Goal: Use online tool/utility: Utilize a website feature to perform a specific function

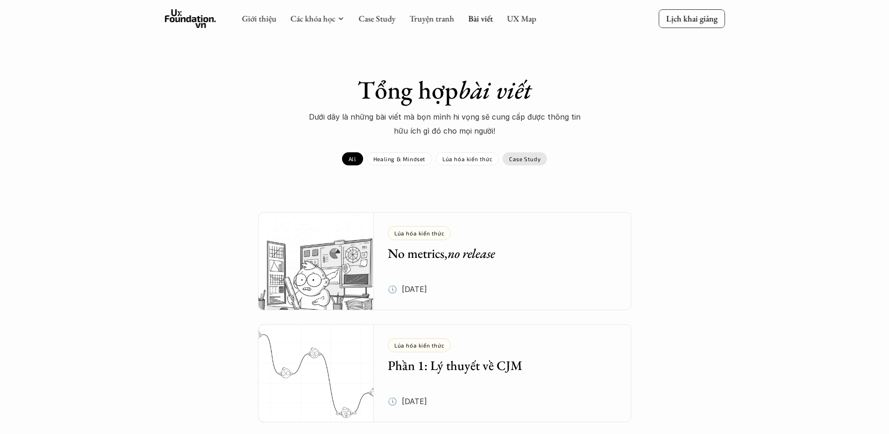
click at [528, 162] on p "Case Study" at bounding box center [524, 158] width 31 height 7
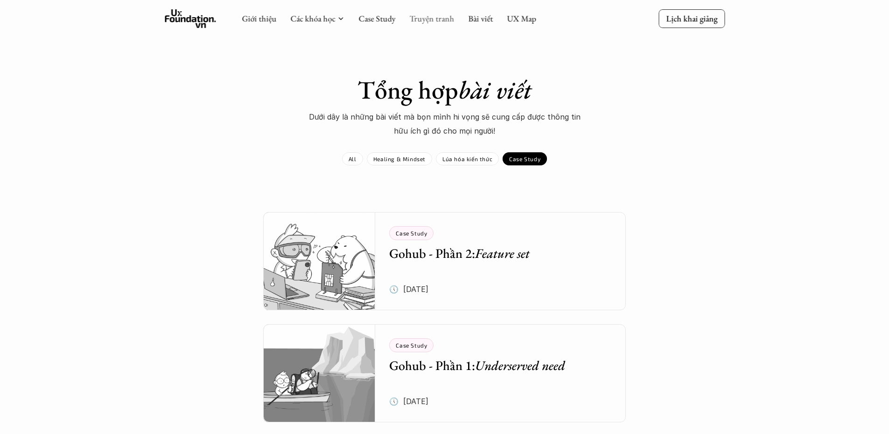
click at [436, 15] on link "Truyện tranh" at bounding box center [431, 18] width 45 height 11
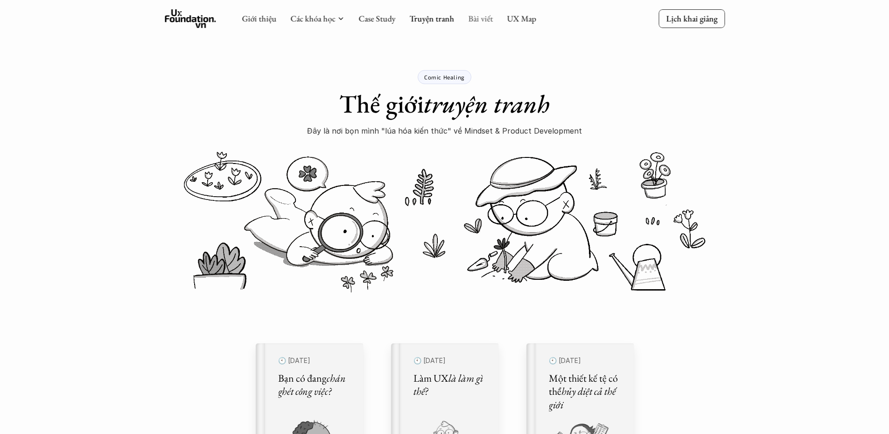
click at [484, 18] on link "Bài viết" at bounding box center [480, 18] width 25 height 11
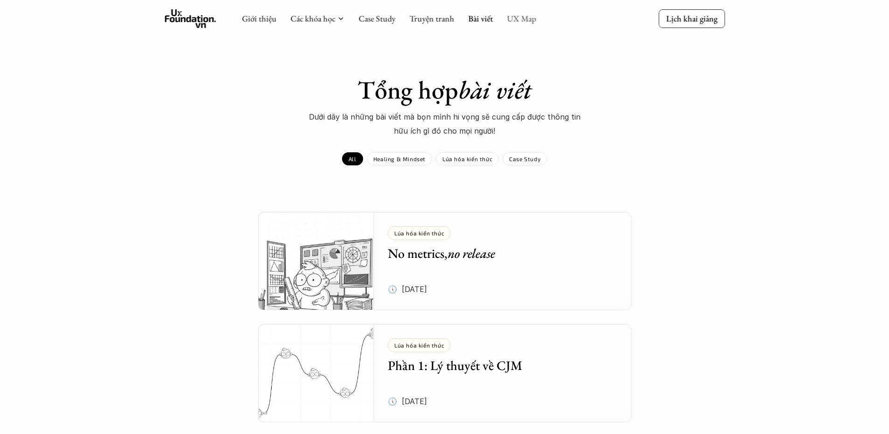
click at [529, 18] on link "UX Map" at bounding box center [521, 18] width 29 height 11
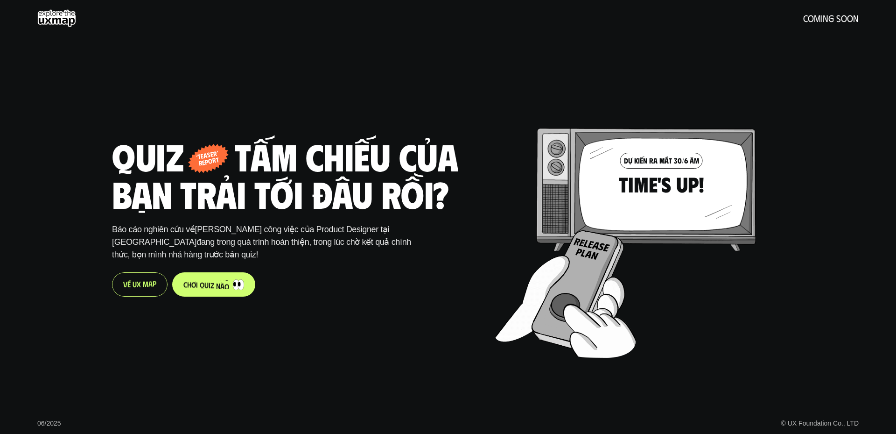
click at [211, 280] on p "c h ơ i q u i z n à o" at bounding box center [206, 284] width 46 height 9
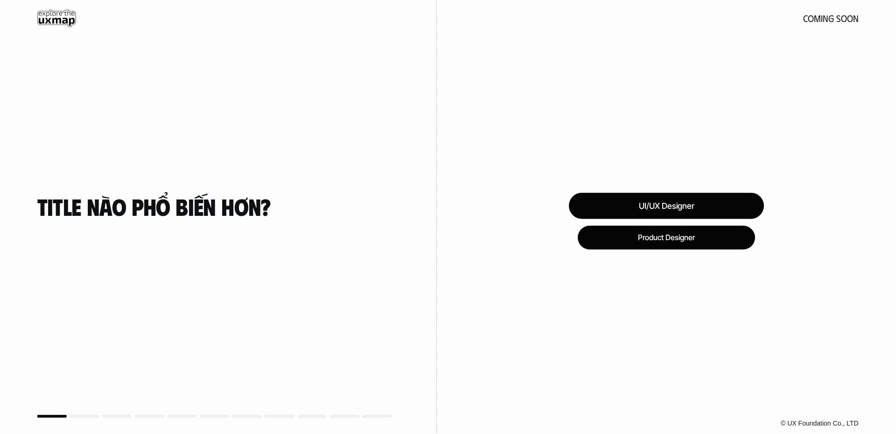
click at [711, 211] on div "UI/UX Designer" at bounding box center [666, 206] width 195 height 26
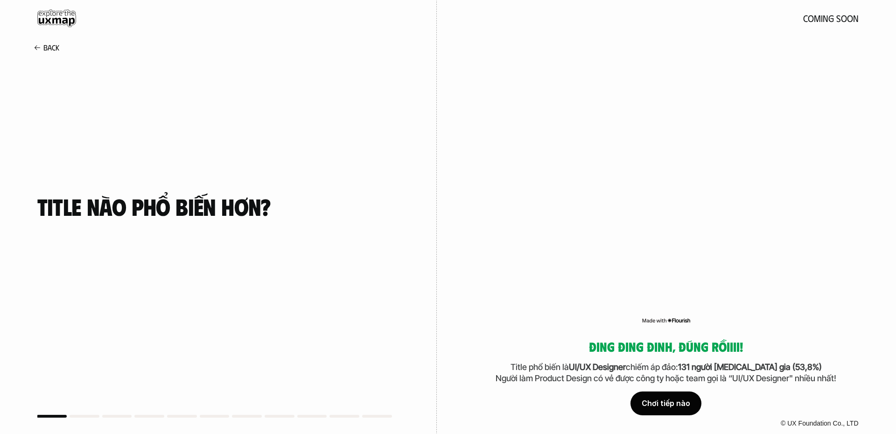
click at [679, 398] on div "Chơi tiếp nào" at bounding box center [666, 403] width 71 height 23
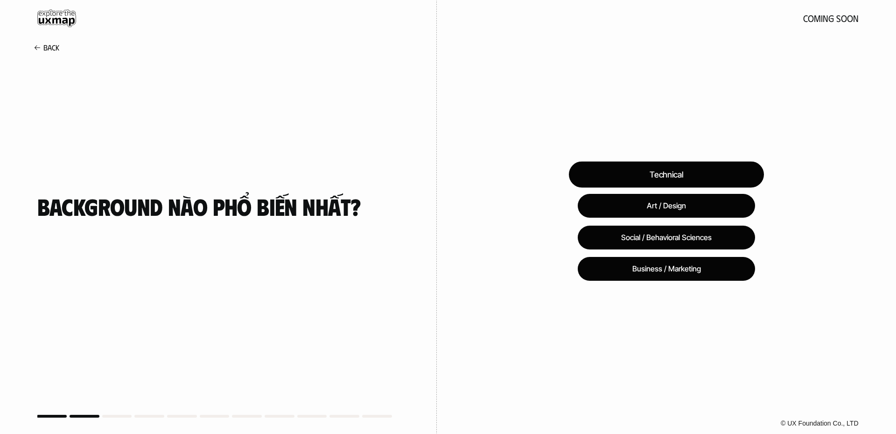
click at [688, 170] on div "Technical" at bounding box center [666, 174] width 195 height 26
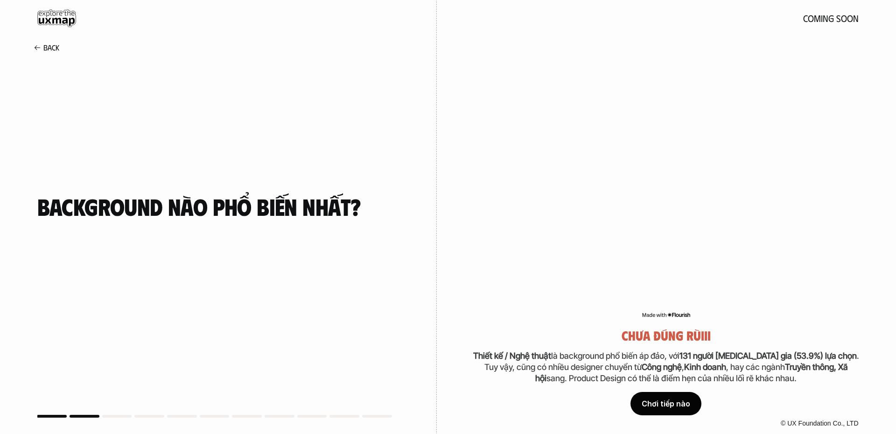
click at [673, 396] on div "Chơi tiếp nào" at bounding box center [666, 403] width 71 height 23
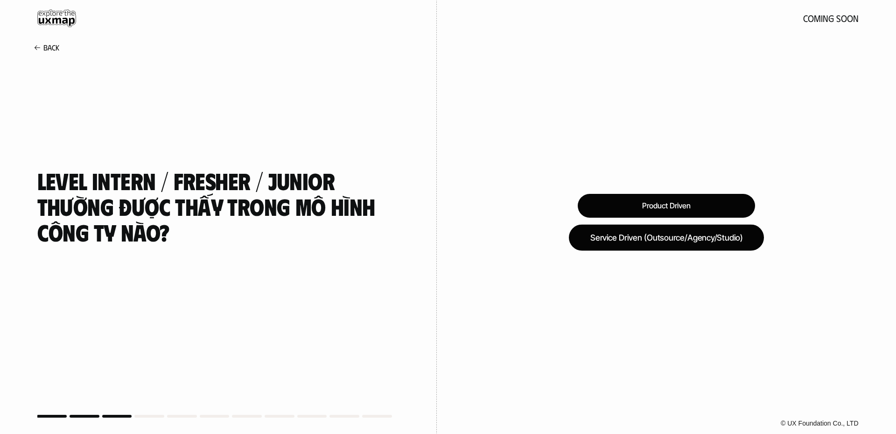
click at [661, 238] on div "Service Driven (Outsource/Agency/Studio)" at bounding box center [666, 237] width 195 height 26
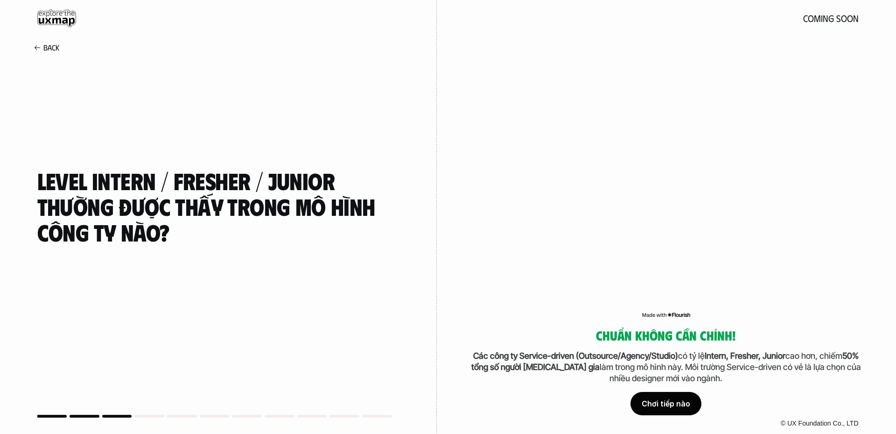
click at [676, 398] on div "Chơi tiếp nào" at bounding box center [666, 403] width 71 height 23
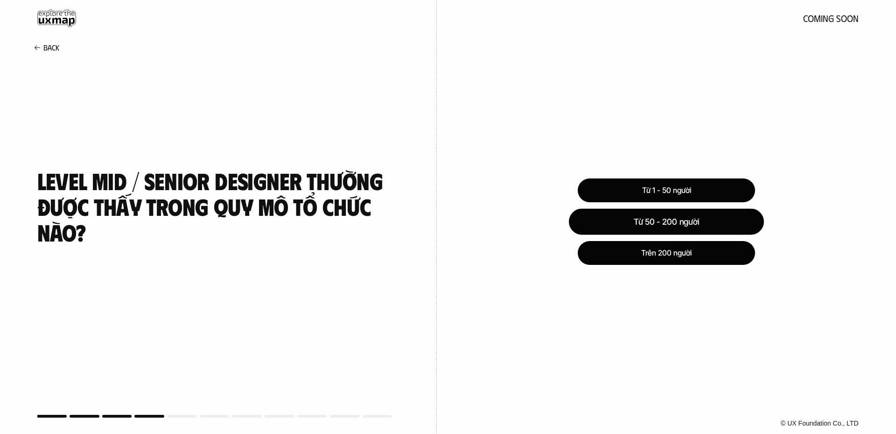
click at [659, 224] on div "Từ 50 - 200 người" at bounding box center [666, 221] width 195 height 26
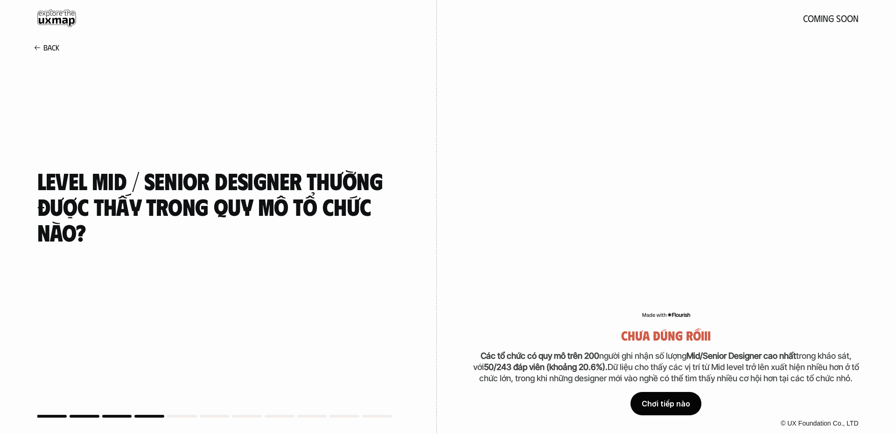
click at [675, 399] on div "Chơi tiếp nào" at bounding box center [666, 403] width 71 height 23
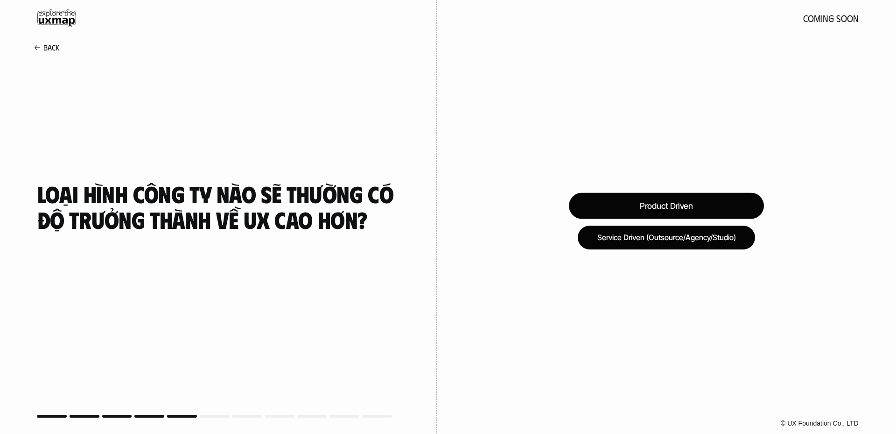
click at [665, 202] on div "Product Driven" at bounding box center [666, 206] width 195 height 26
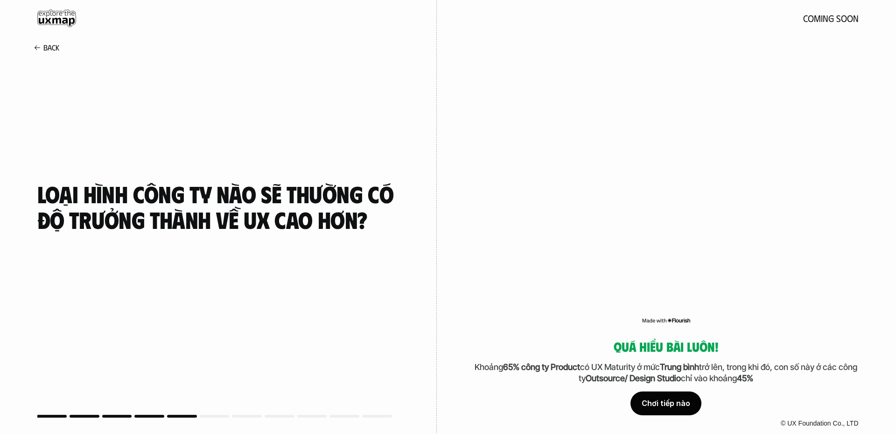
click at [683, 399] on div "Chơi tiếp nào" at bounding box center [666, 403] width 71 height 23
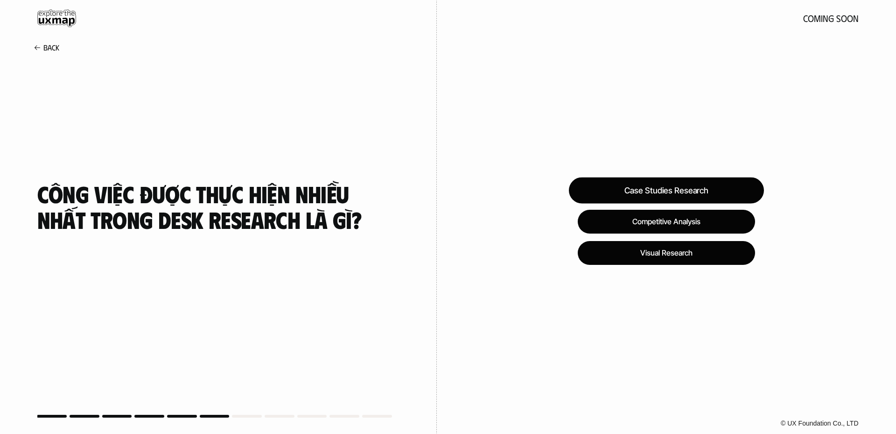
click at [678, 192] on div "Case Studies Research" at bounding box center [666, 190] width 195 height 26
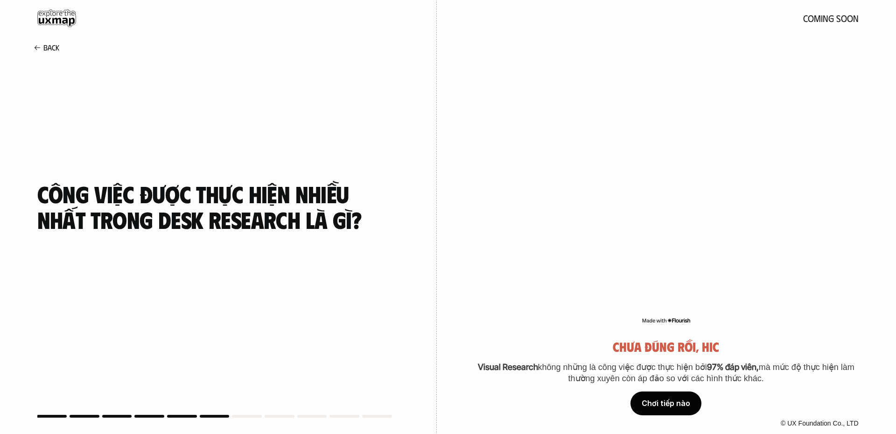
click at [672, 400] on div "Chơi tiếp nào" at bounding box center [666, 403] width 71 height 23
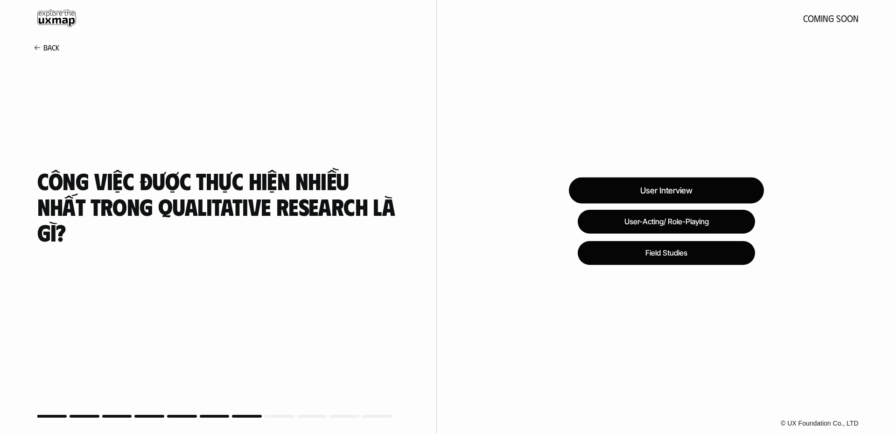
click at [673, 185] on div "User Interview" at bounding box center [666, 190] width 195 height 26
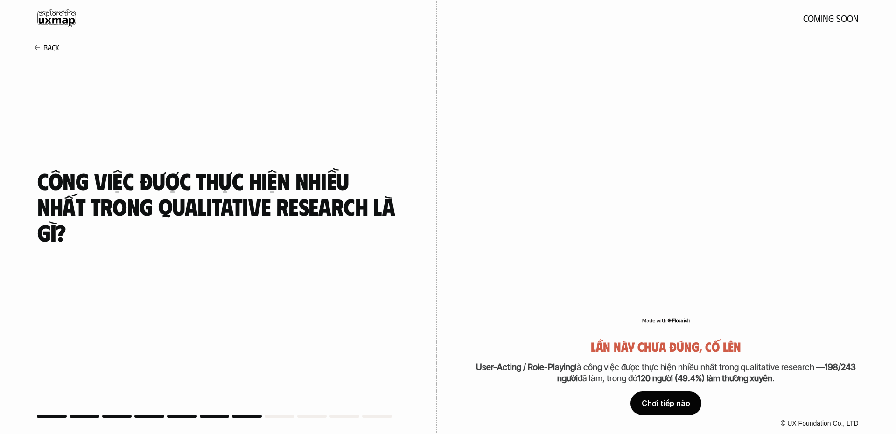
click at [665, 399] on div "Chơi tiếp nào" at bounding box center [666, 403] width 71 height 23
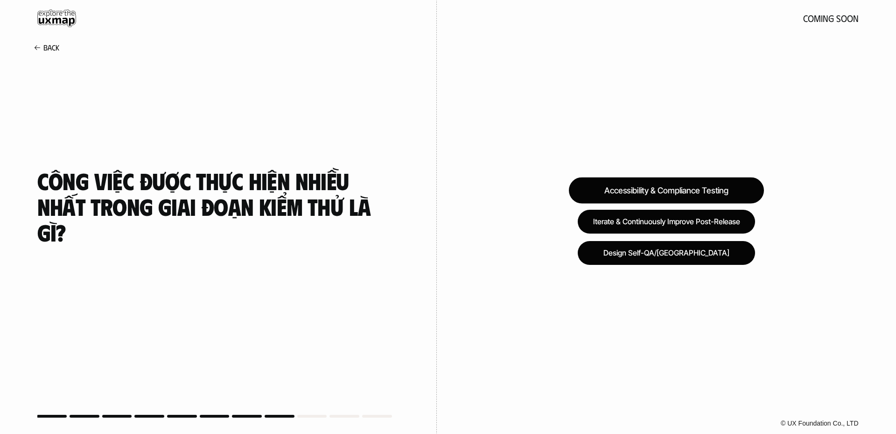
click at [656, 192] on div "Accessibility & Compliance Testing" at bounding box center [666, 190] width 195 height 26
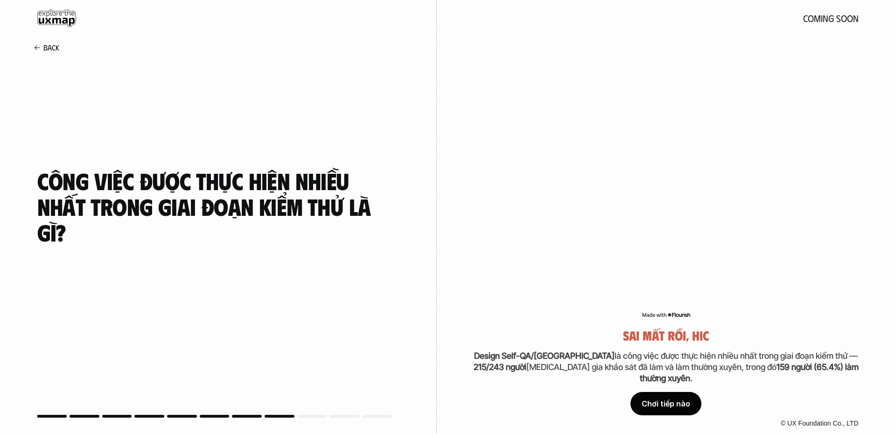
click at [658, 401] on div "Chơi tiếp nào" at bounding box center [666, 403] width 71 height 23
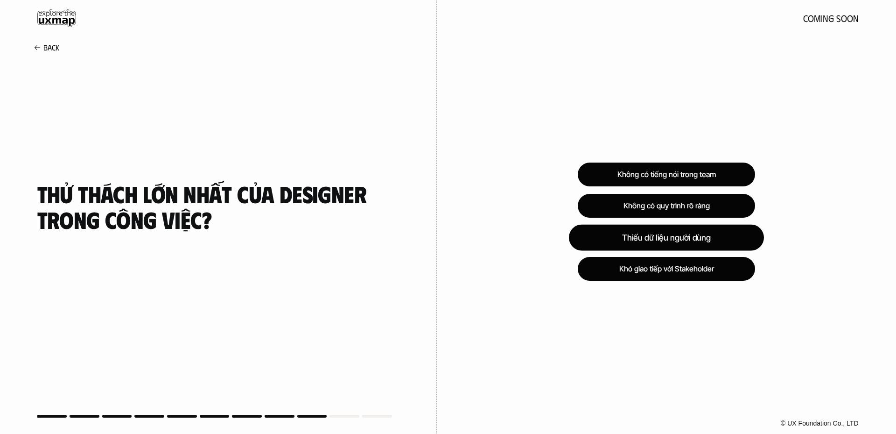
click at [655, 245] on div "Thiếu dữ liệu người dùng" at bounding box center [666, 237] width 195 height 26
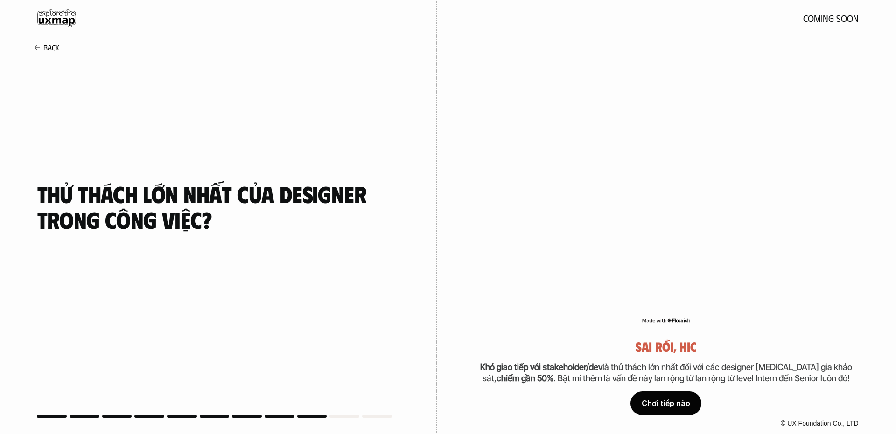
click at [675, 400] on div "Chơi tiếp nào" at bounding box center [666, 403] width 71 height 23
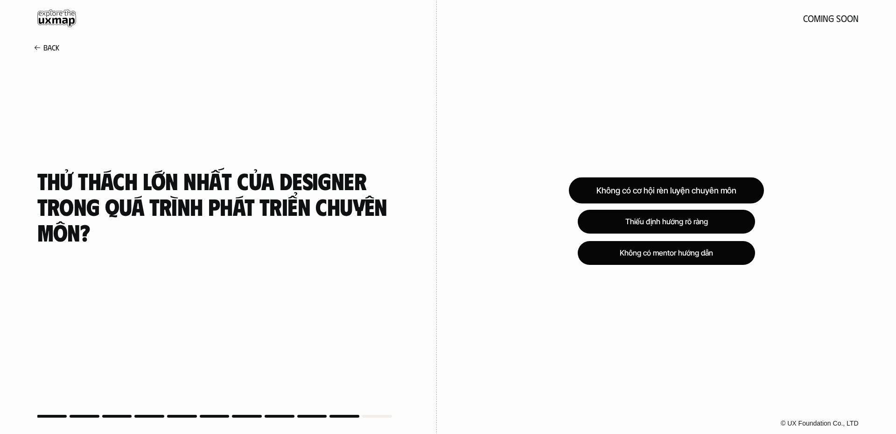
click at [663, 184] on div "Không có cơ hội rèn luyện chuyên môn" at bounding box center [666, 190] width 195 height 26
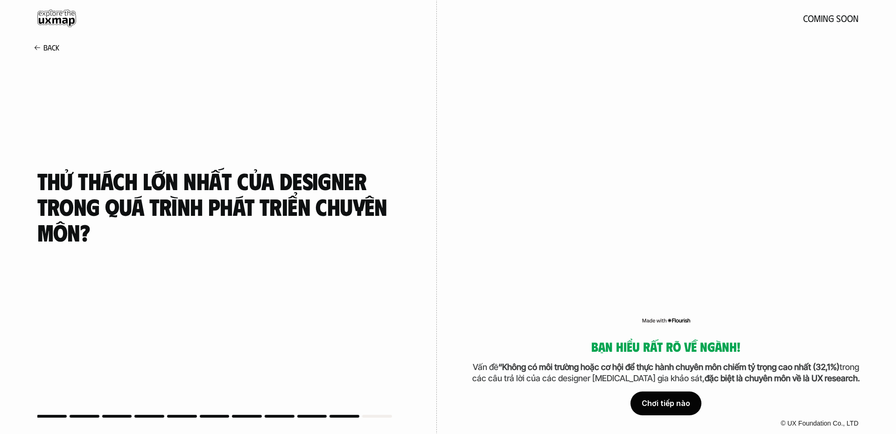
click at [672, 399] on div "Chơi tiếp nào" at bounding box center [666, 403] width 71 height 23
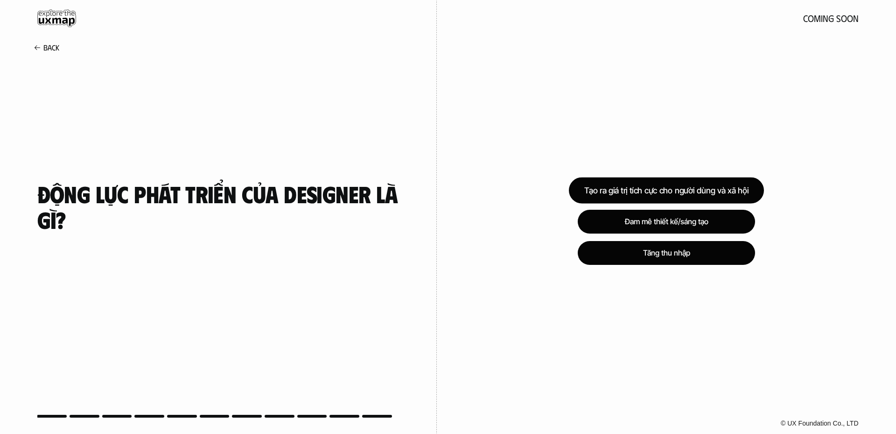
click at [652, 188] on div "Tạo ra giá trị tích cực cho người dùng và xã hội" at bounding box center [666, 190] width 195 height 26
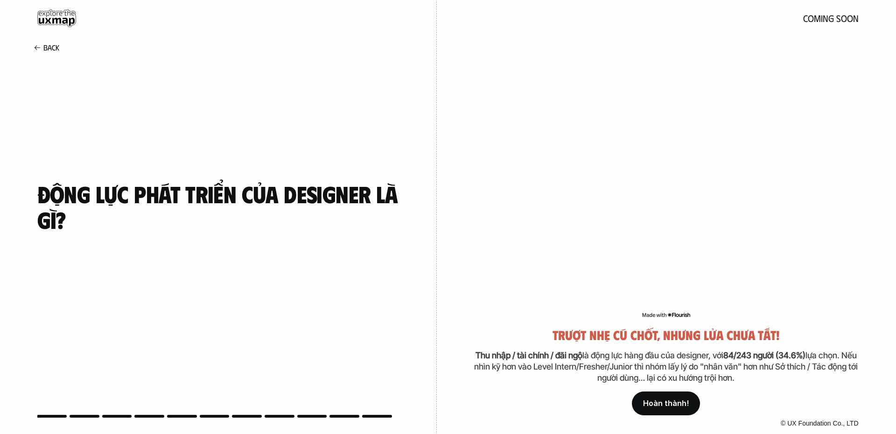
click at [686, 404] on p "Hoàn thành!" at bounding box center [666, 403] width 46 height 9
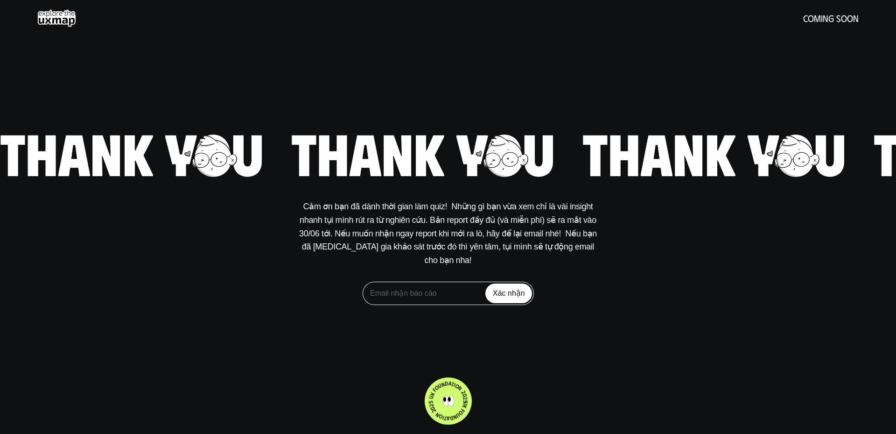
click at [68, 14] on use at bounding box center [56, 18] width 39 height 18
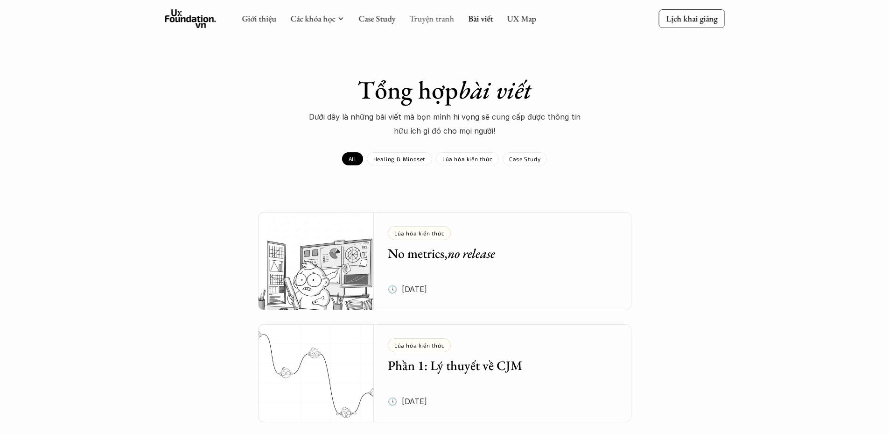
click at [423, 21] on link "Truyện tranh" at bounding box center [431, 18] width 45 height 11
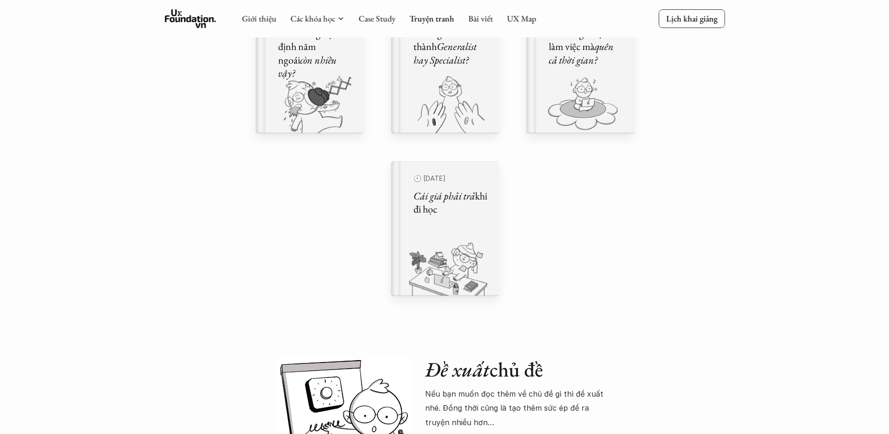
scroll to position [653, 0]
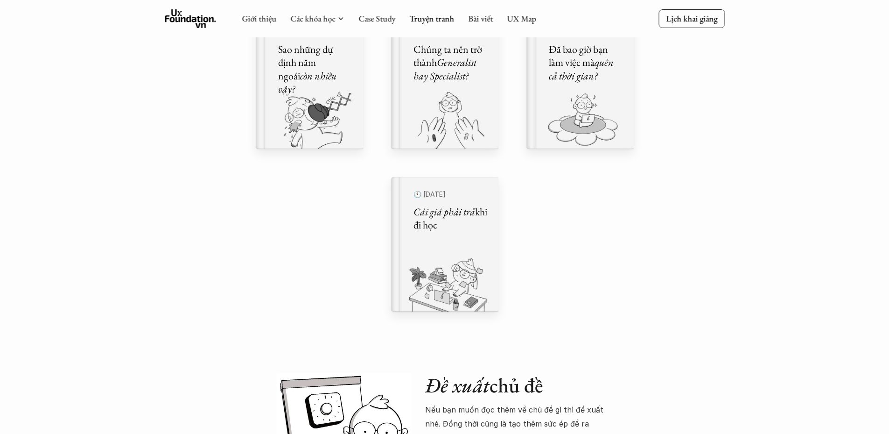
click at [719, 78] on div "Comic Healing Thế giới truyện tranh Đây là nơi bọn mình "lúa hóa kiến thức" về …" at bounding box center [444, 26] width 889 height 1358
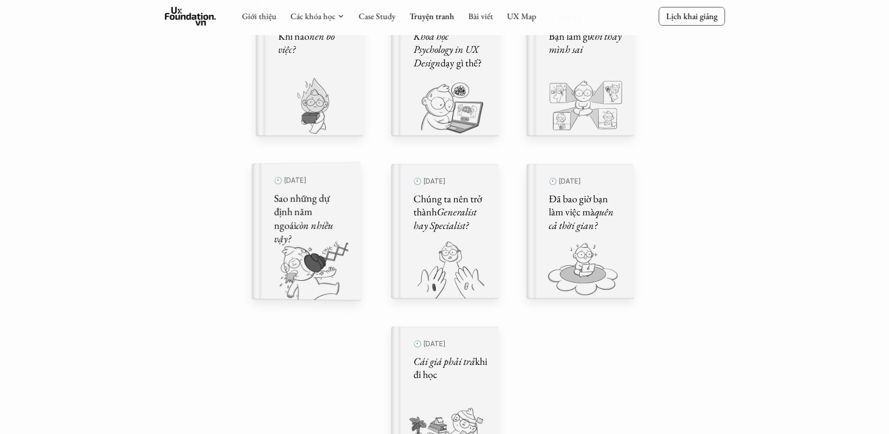
scroll to position [644, 0]
